Goal: Check status: Check status

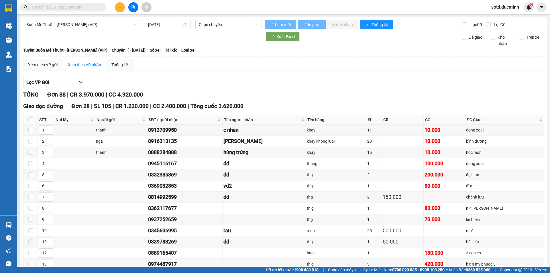
type input "[DATE]"
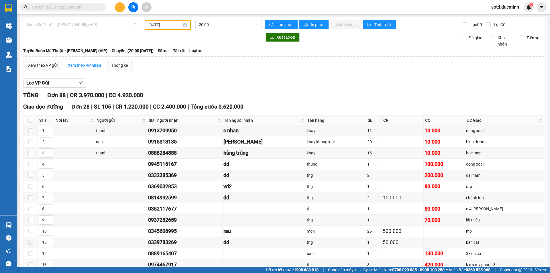
click at [117, 25] on span "Buôn Mê Thuột - [PERSON_NAME] (VIP)" at bounding box center [81, 24] width 110 height 9
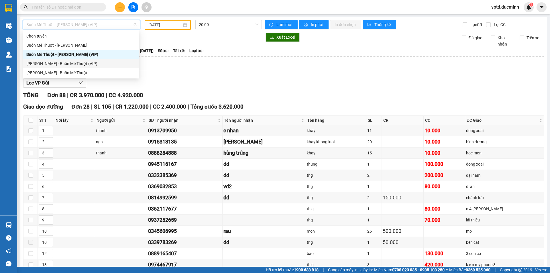
click at [69, 61] on div "[PERSON_NAME] - Buôn Mê Thuột (VIP)" at bounding box center [80, 63] width 109 height 6
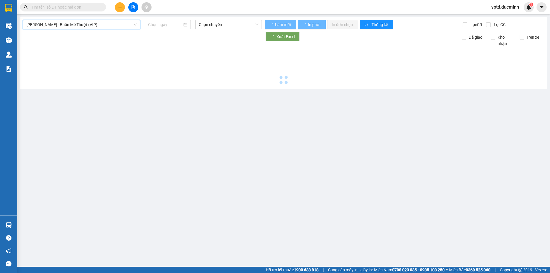
type input "[DATE]"
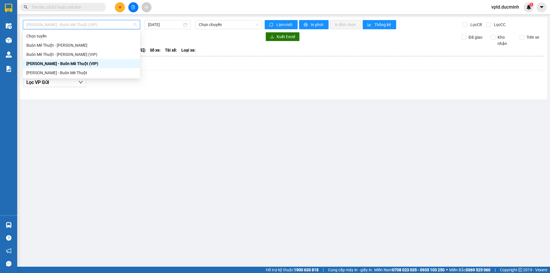
click at [110, 22] on span "[PERSON_NAME] - Buôn Mê Thuột (VIP)" at bounding box center [81, 24] width 110 height 9
click at [79, 54] on div "Buôn Mê Thuột - [PERSON_NAME] (VIP)" at bounding box center [81, 54] width 110 height 6
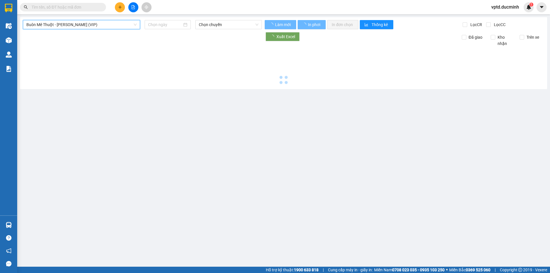
type input "[DATE]"
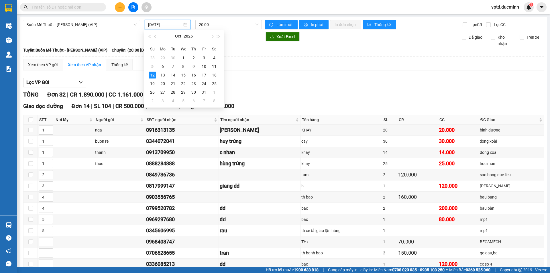
click at [152, 23] on input "[DATE]" at bounding box center [165, 24] width 34 height 6
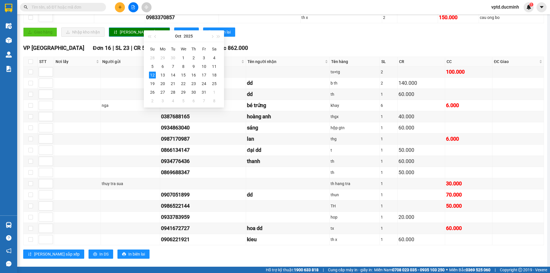
scroll to position [331, 0]
